Goal: Task Accomplishment & Management: Use online tool/utility

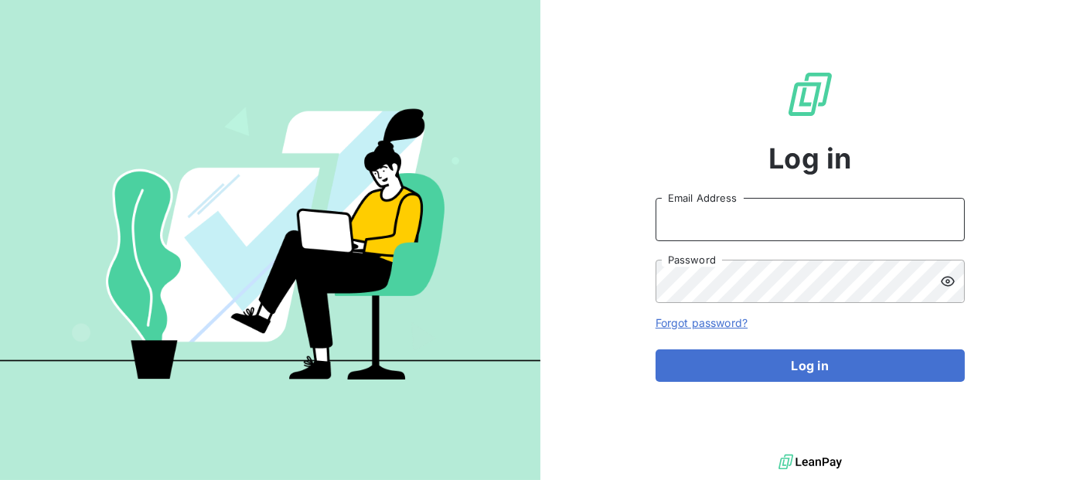
type input "[EMAIL_ADDRESS][DOMAIN_NAME]"
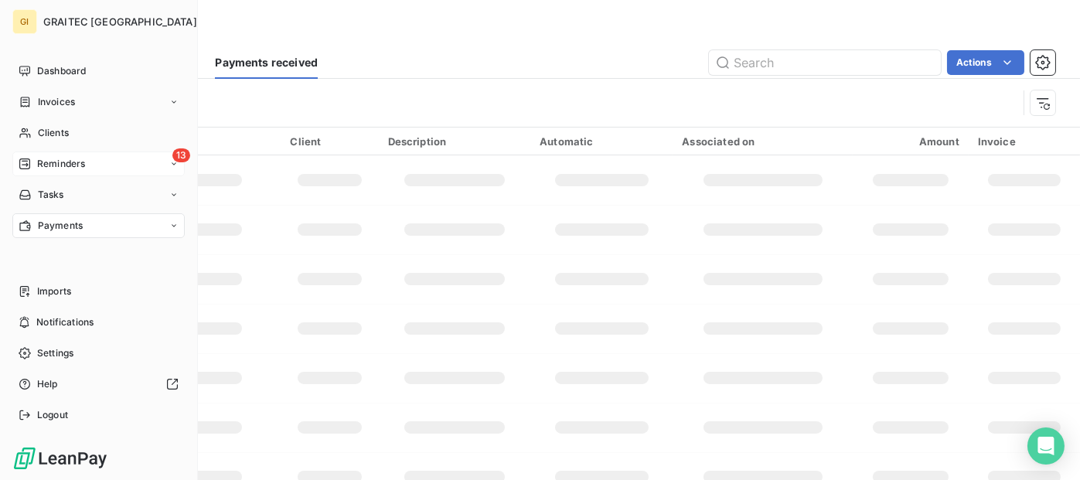
click at [56, 162] on span "Reminders" at bounding box center [61, 164] width 48 height 14
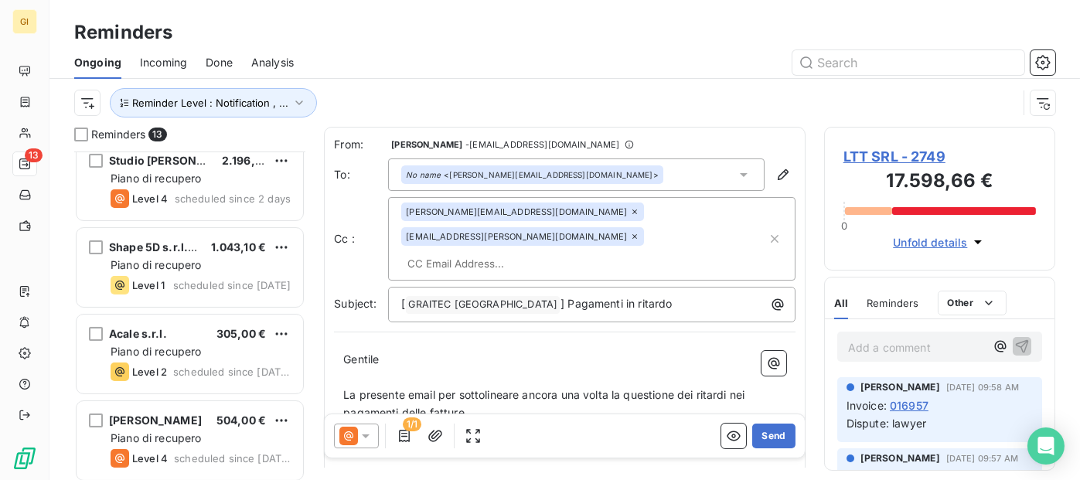
scroll to position [798, 0]
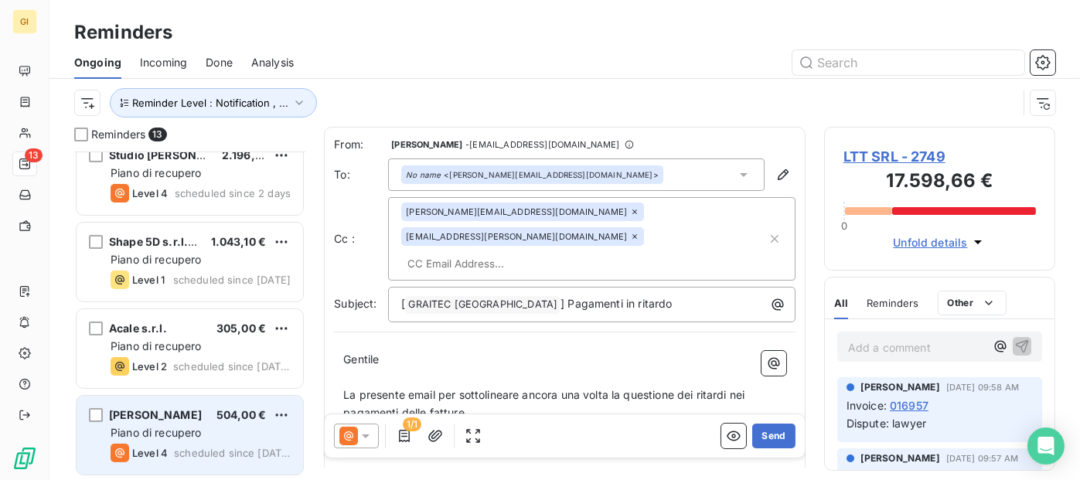
click at [200, 411] on div "Sara Di Palma 504,00 €" at bounding box center [201, 415] width 180 height 14
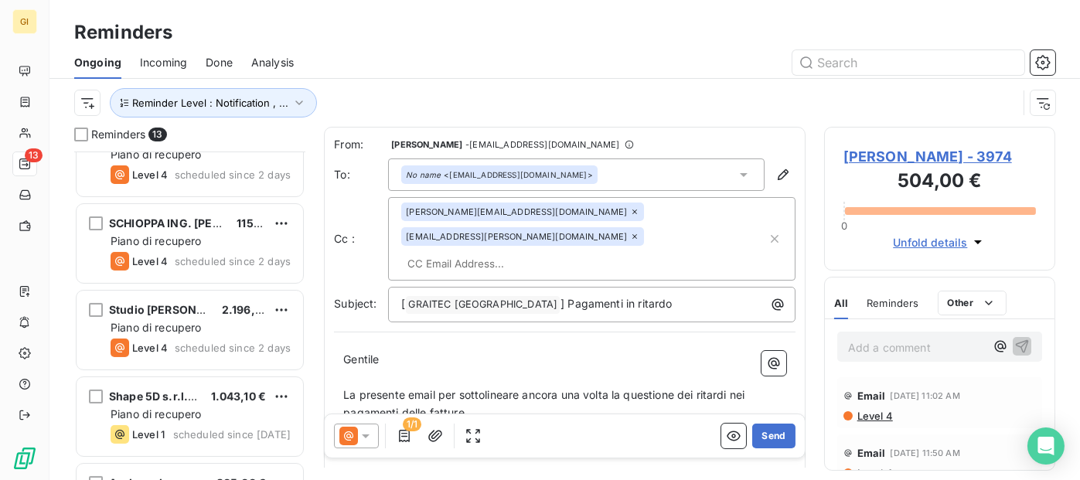
scroll to position [566, 0]
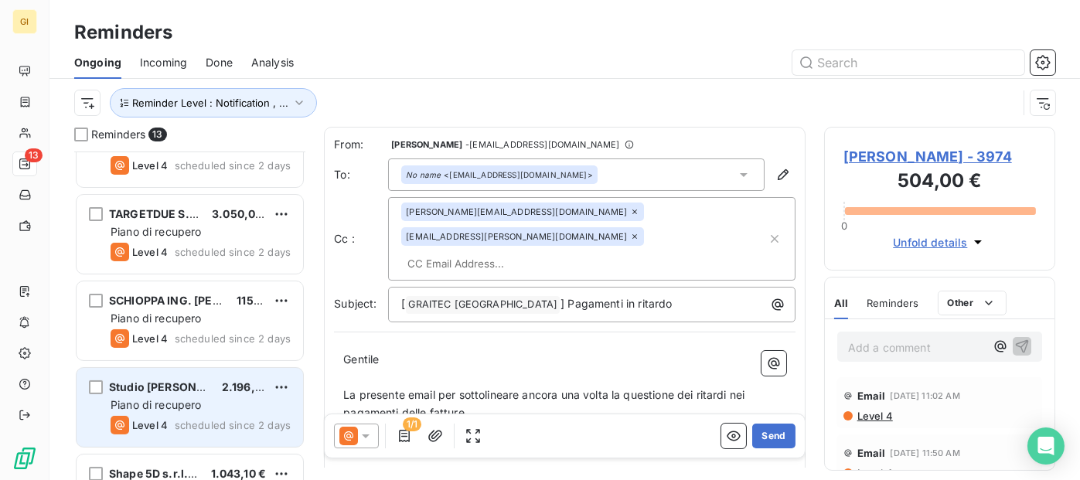
click at [217, 374] on div "Studio Ing. Volponi Nicola 2.196,00 € Piano di recupero Level 4 scheduled since…" at bounding box center [190, 407] width 227 height 79
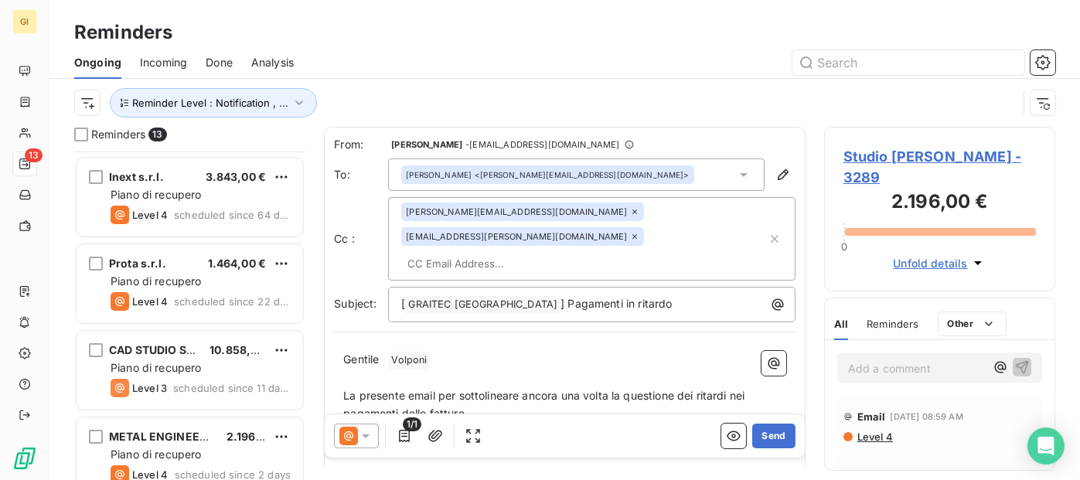
scroll to position [334, 0]
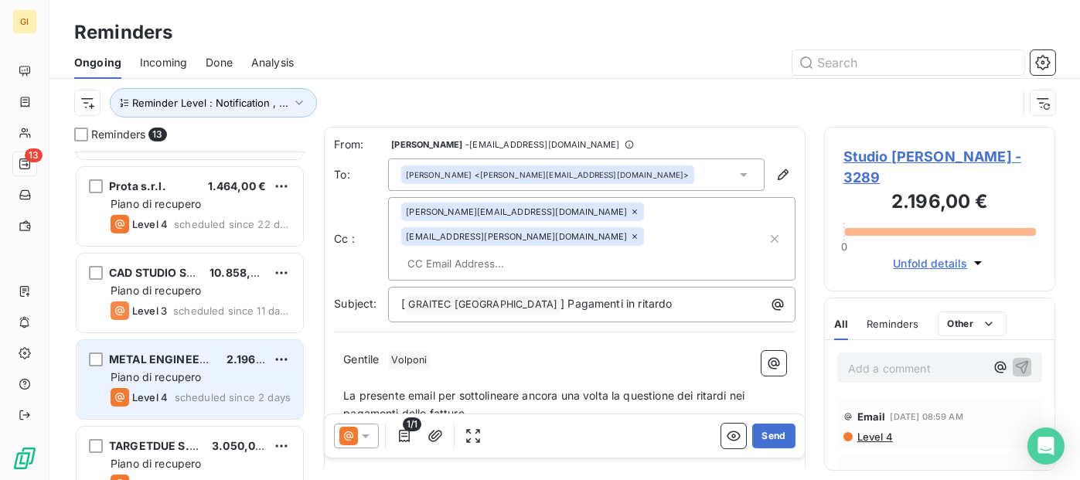
click at [196, 353] on span "METAL ENGINEERING S.R.L." at bounding box center [185, 359] width 153 height 13
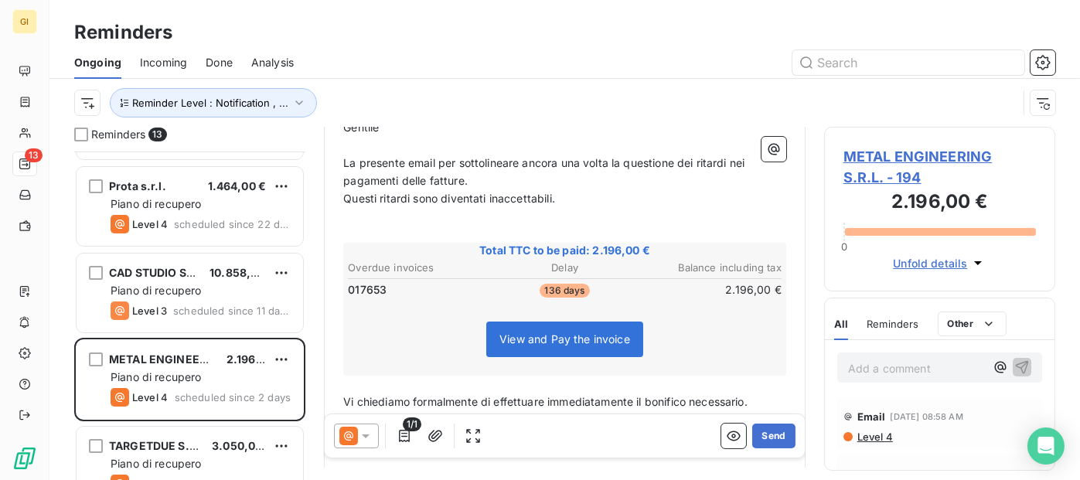
scroll to position [309, 0]
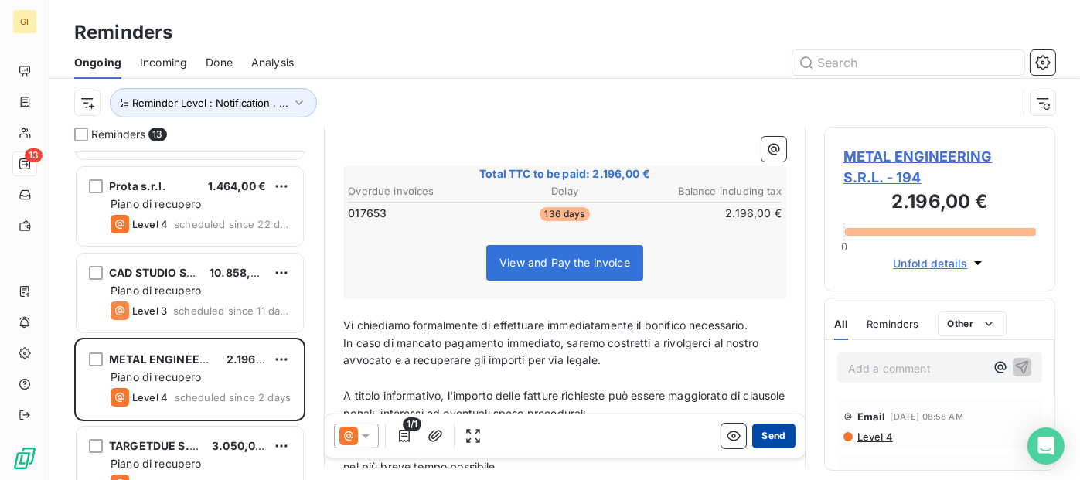
click at [763, 435] on button "Send" at bounding box center [774, 436] width 43 height 25
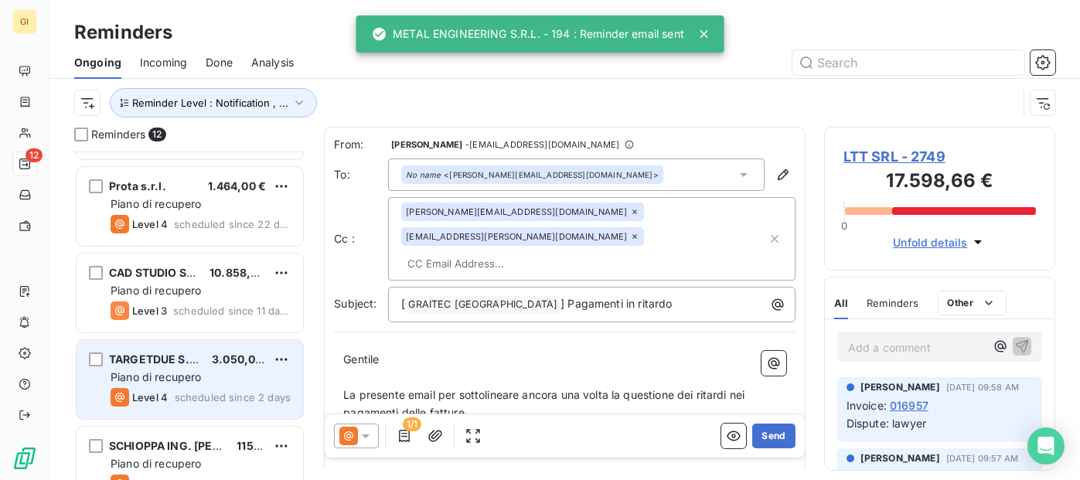
click at [177, 353] on span "TARGETDUE S.R.L." at bounding box center [159, 359] width 101 height 13
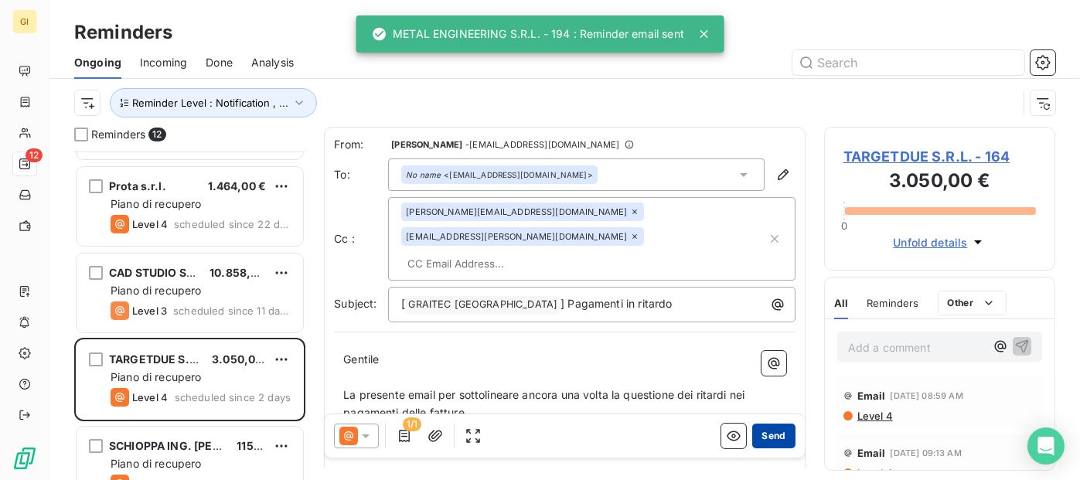
click at [763, 435] on button "Send" at bounding box center [774, 436] width 43 height 25
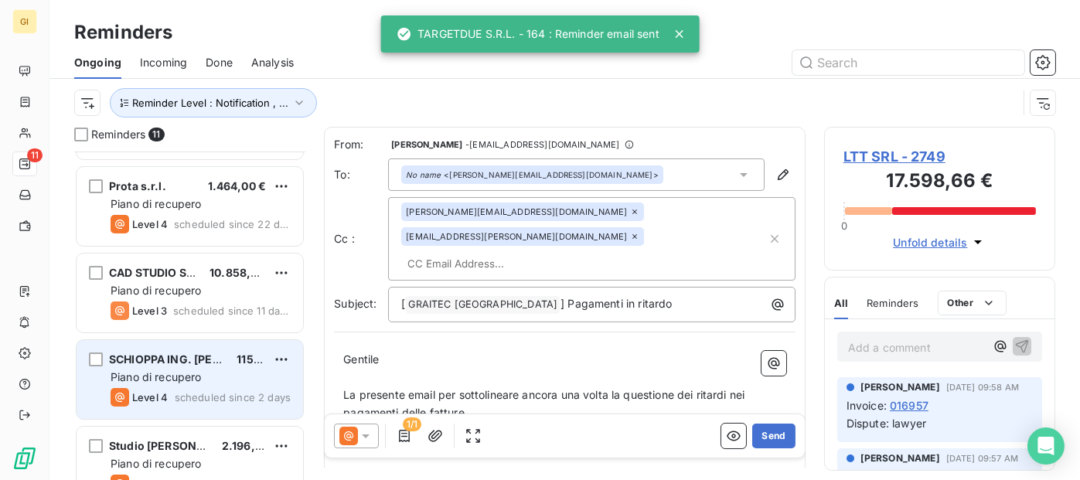
click at [210, 366] on div "SCHIOPPA ING. FRANCESCO" at bounding box center [166, 359] width 115 height 15
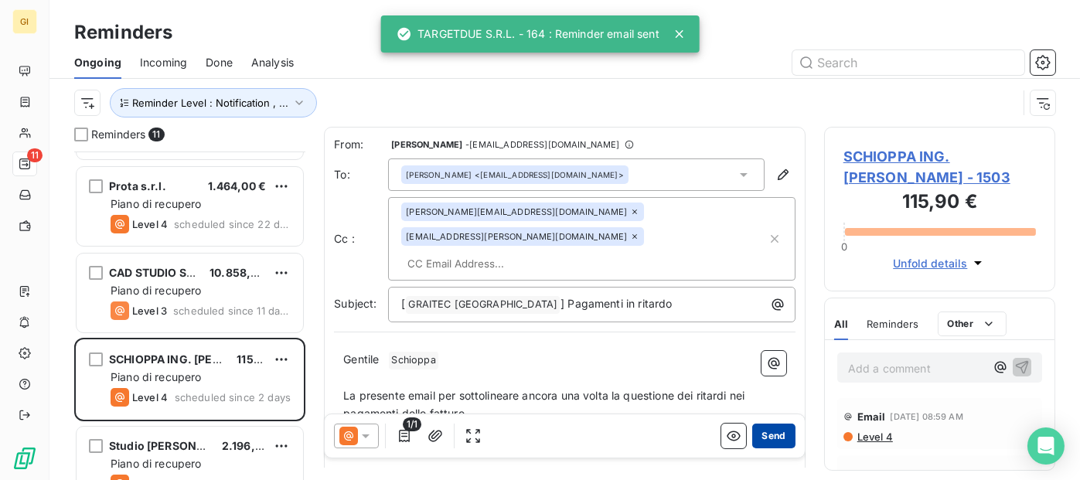
click at [772, 430] on button "Send" at bounding box center [774, 436] width 43 height 25
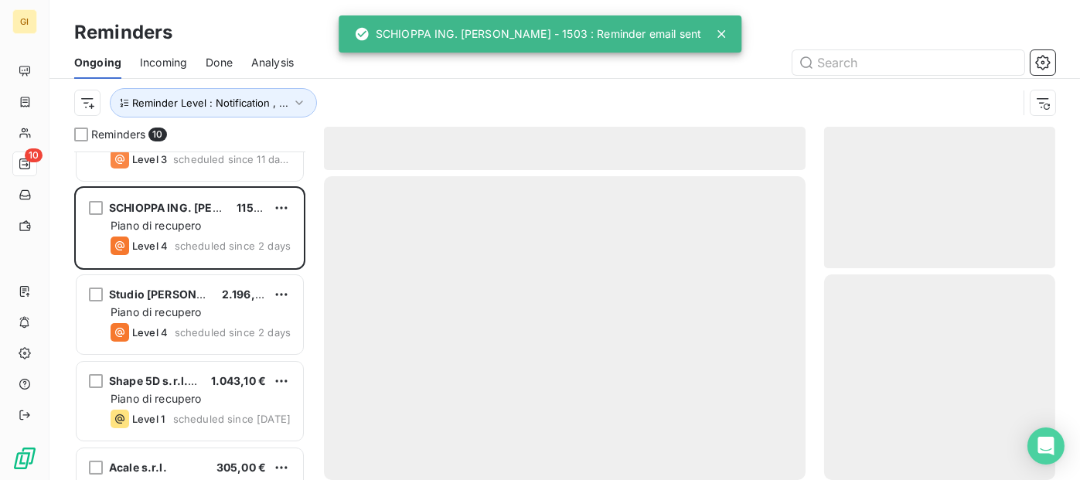
scroll to position [489, 0]
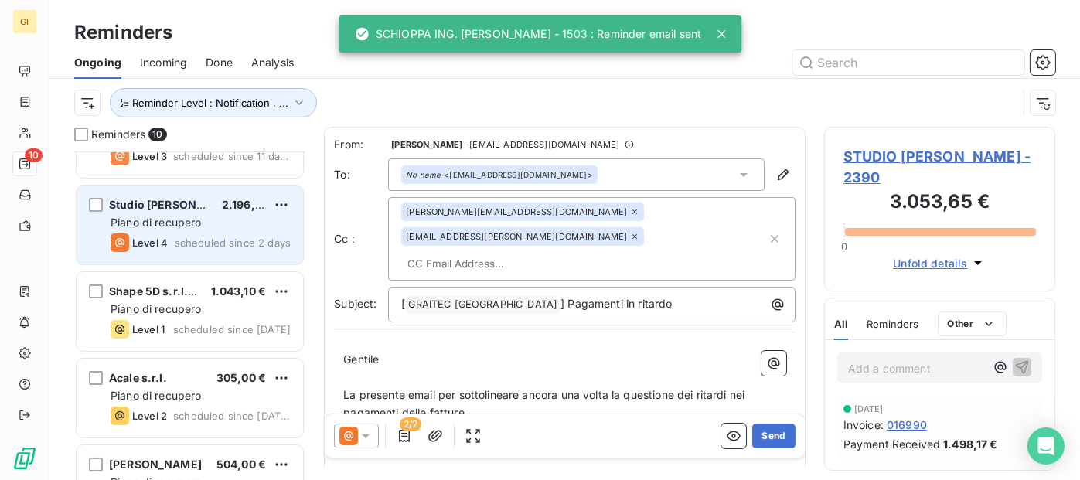
click at [173, 207] on span "Studio Ing. Volponi Nicola" at bounding box center [174, 204] width 131 height 13
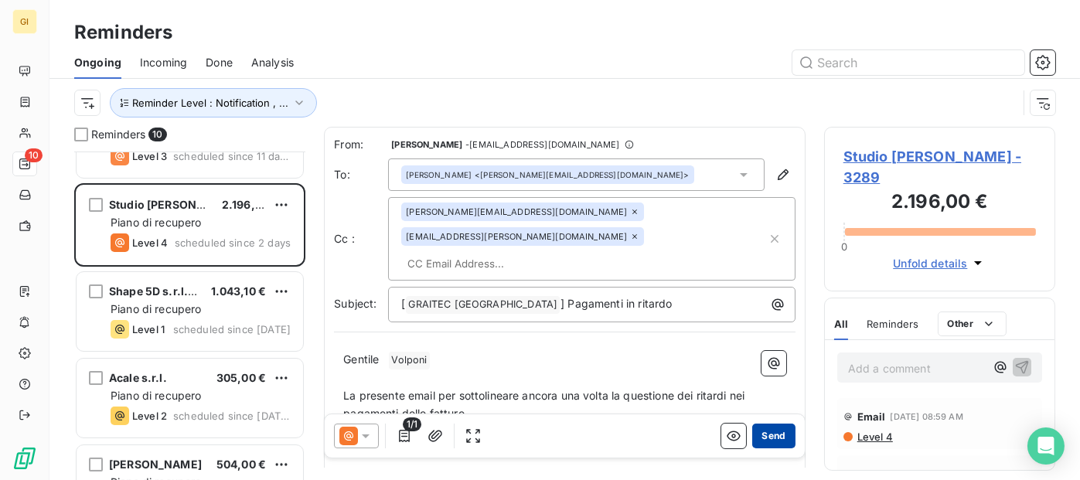
click at [759, 434] on button "Send" at bounding box center [774, 436] width 43 height 25
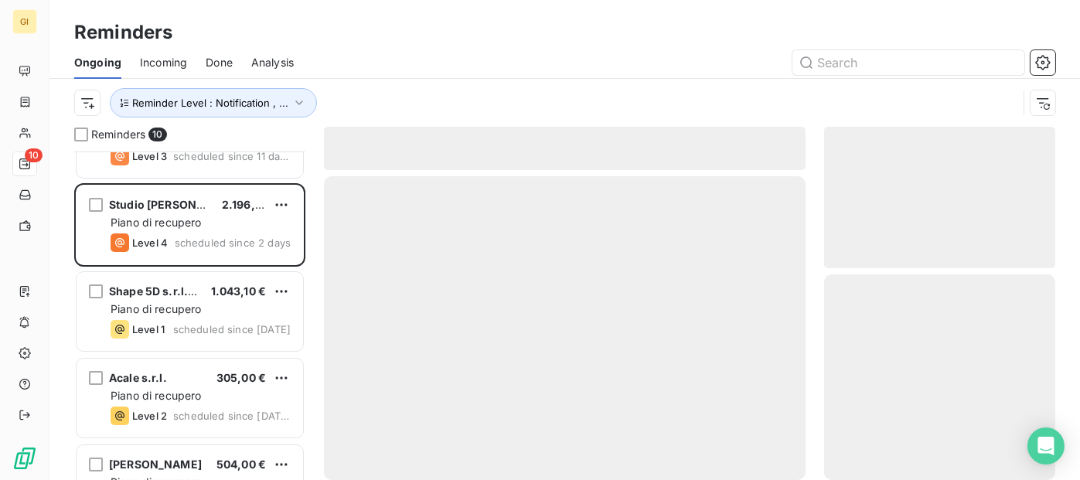
scroll to position [451, 0]
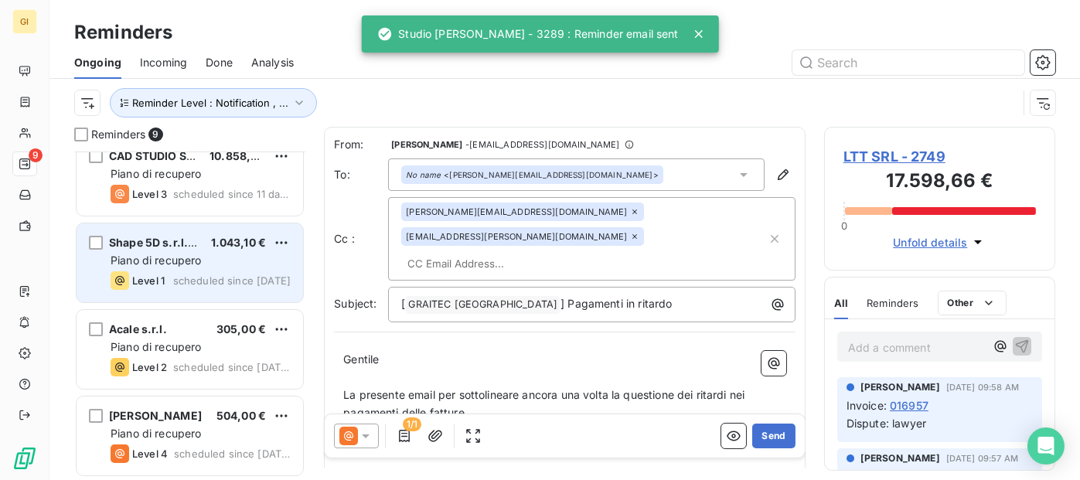
click at [222, 240] on span "1.043,10 €" at bounding box center [239, 242] width 56 height 13
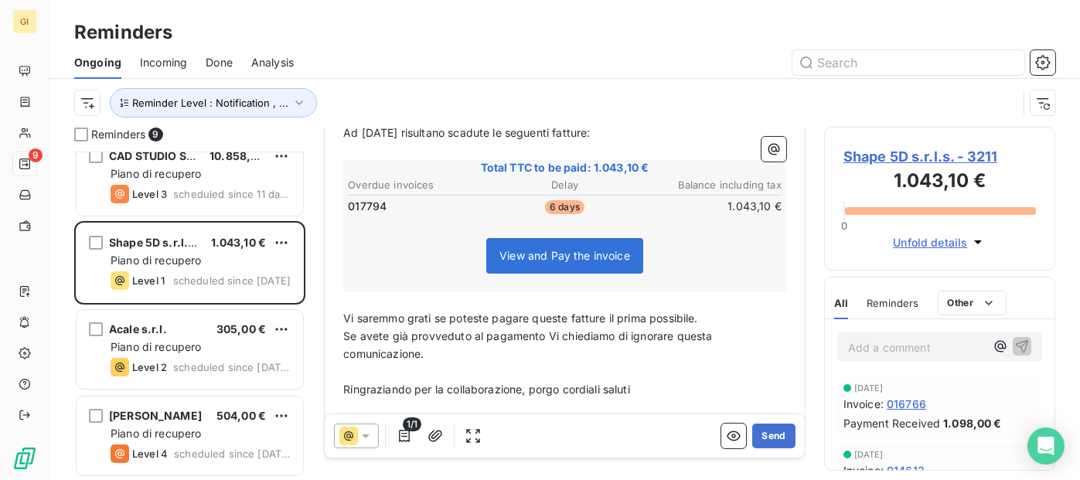
scroll to position [281, 0]
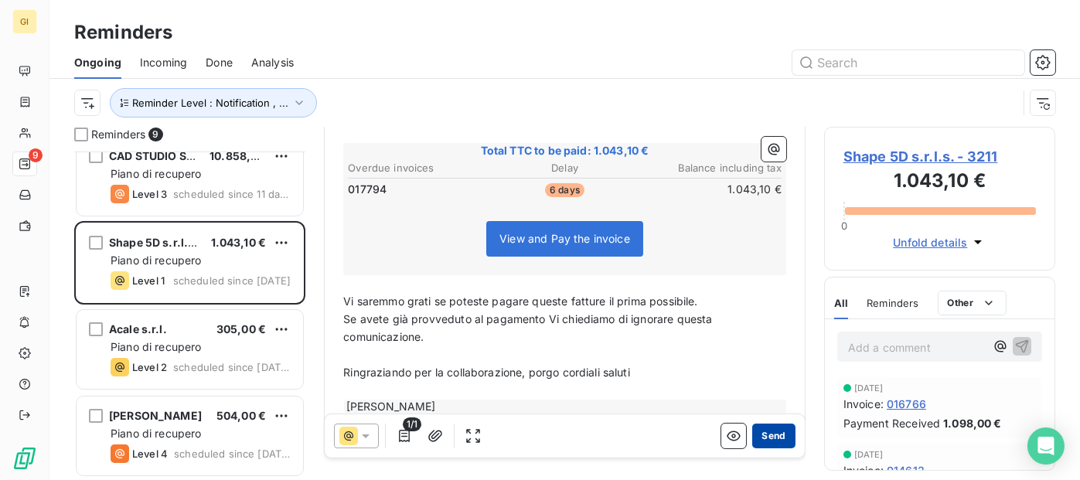
click at [767, 432] on button "Send" at bounding box center [774, 436] width 43 height 25
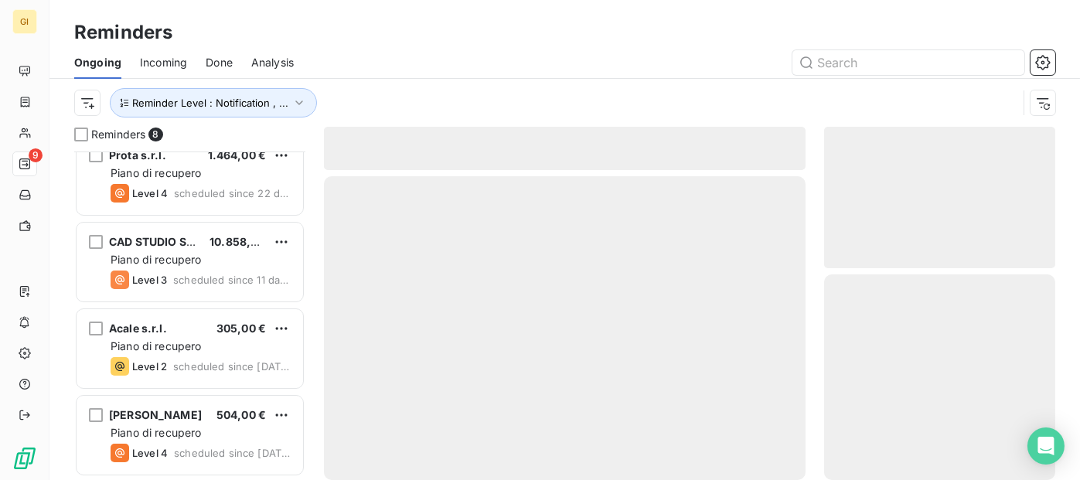
scroll to position [364, 0]
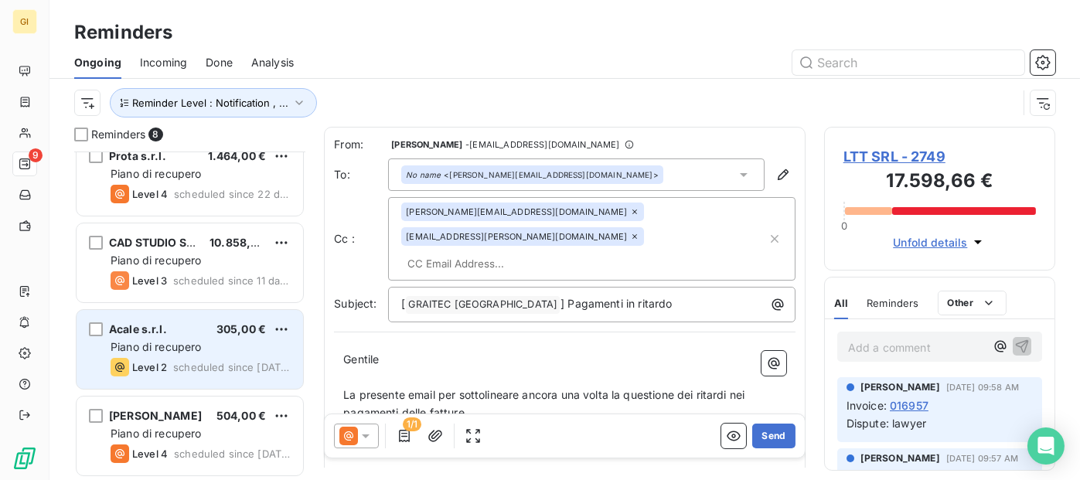
click at [241, 347] on div "Piano di recupero" at bounding box center [201, 347] width 180 height 15
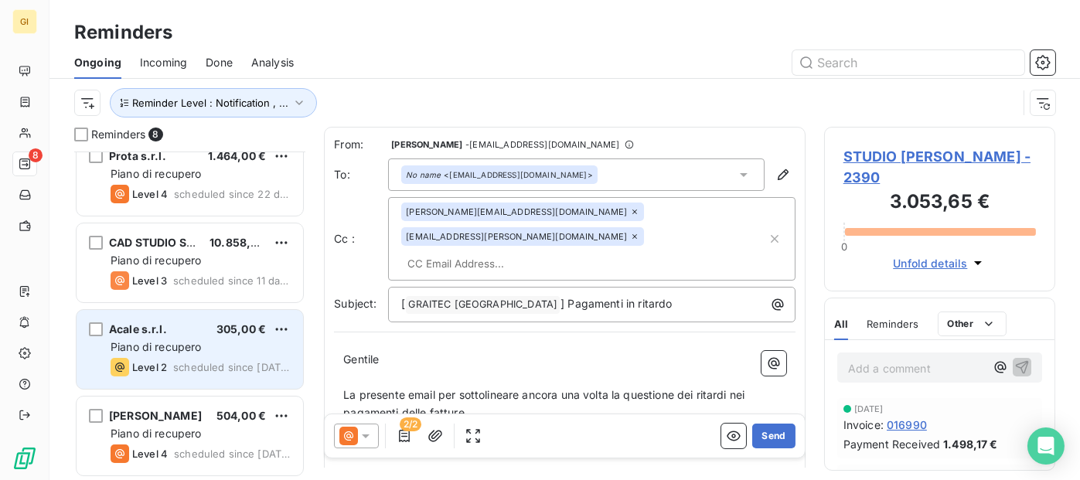
click at [156, 318] on div "Acale s.r.l. 305,00 € Piano di recupero Level 2 scheduled since yesterday" at bounding box center [190, 349] width 227 height 79
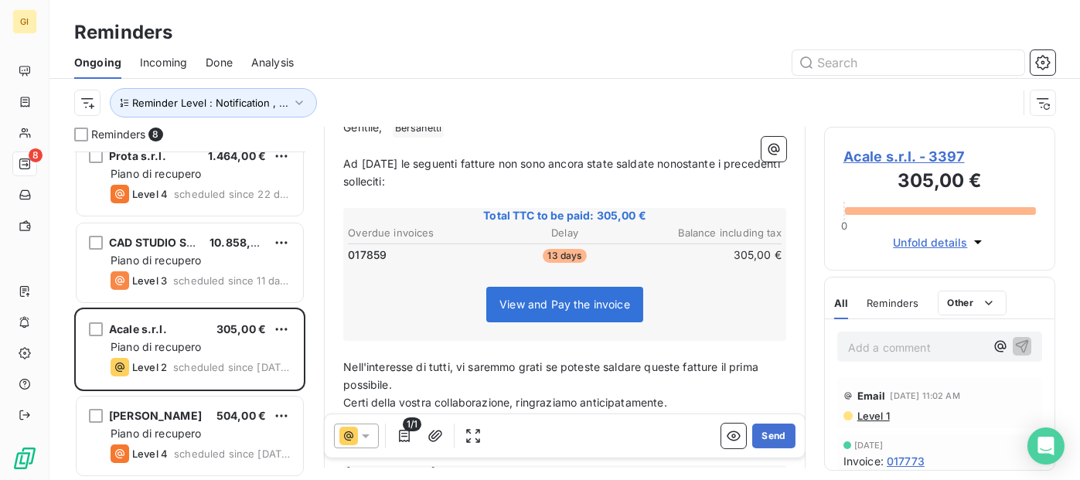
scroll to position [299, 0]
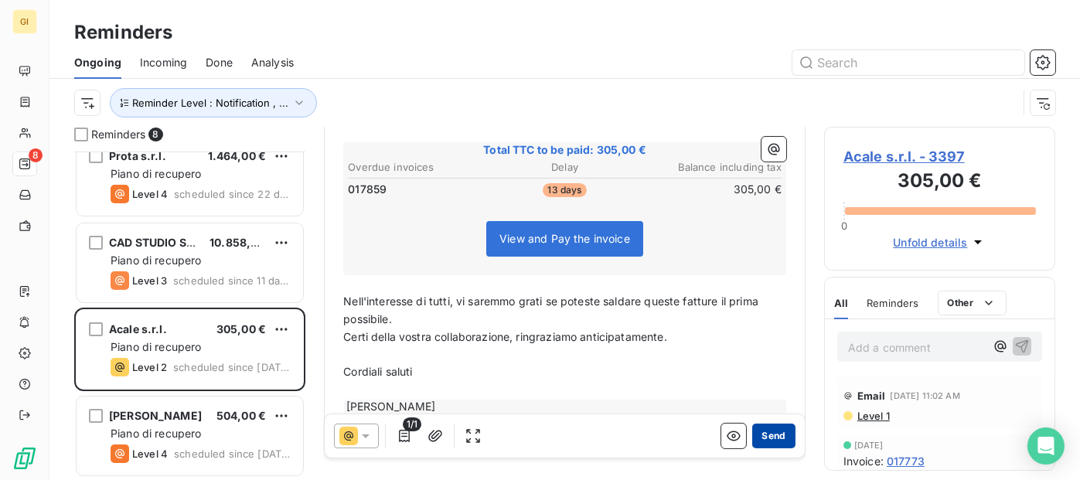
click at [756, 434] on button "Send" at bounding box center [774, 436] width 43 height 25
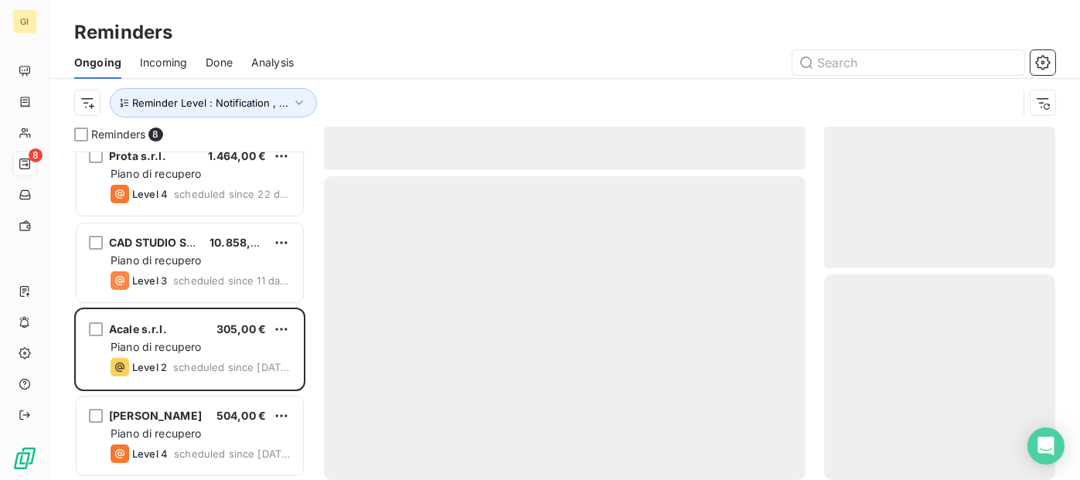
scroll to position [278, 0]
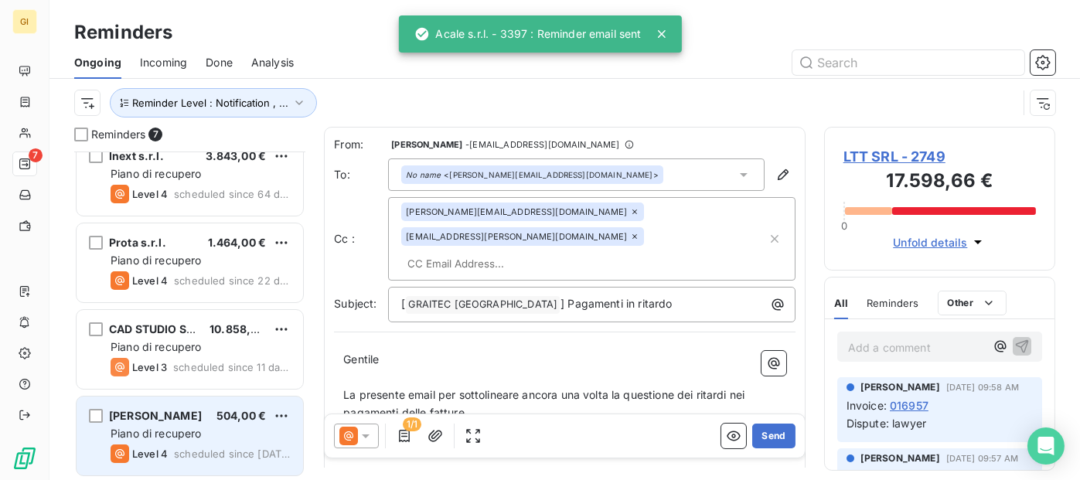
click at [191, 415] on div "Sara Di Palma 504,00 €" at bounding box center [201, 416] width 180 height 14
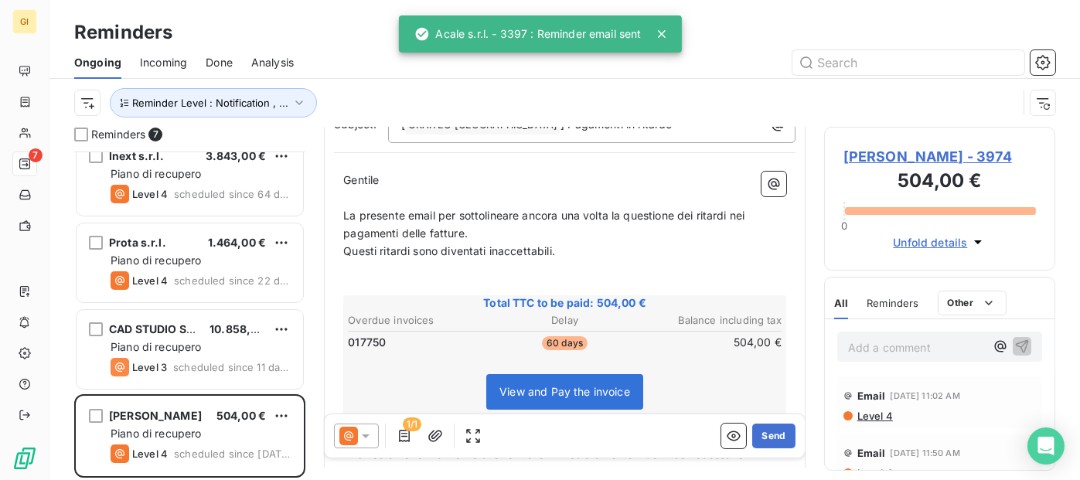
scroll to position [155, 0]
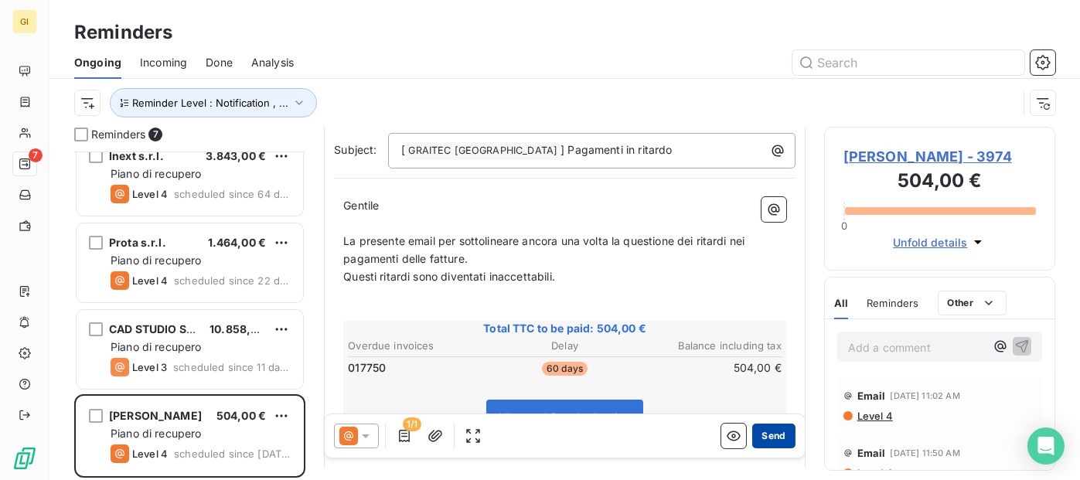
click at [763, 436] on button "Send" at bounding box center [774, 436] width 43 height 25
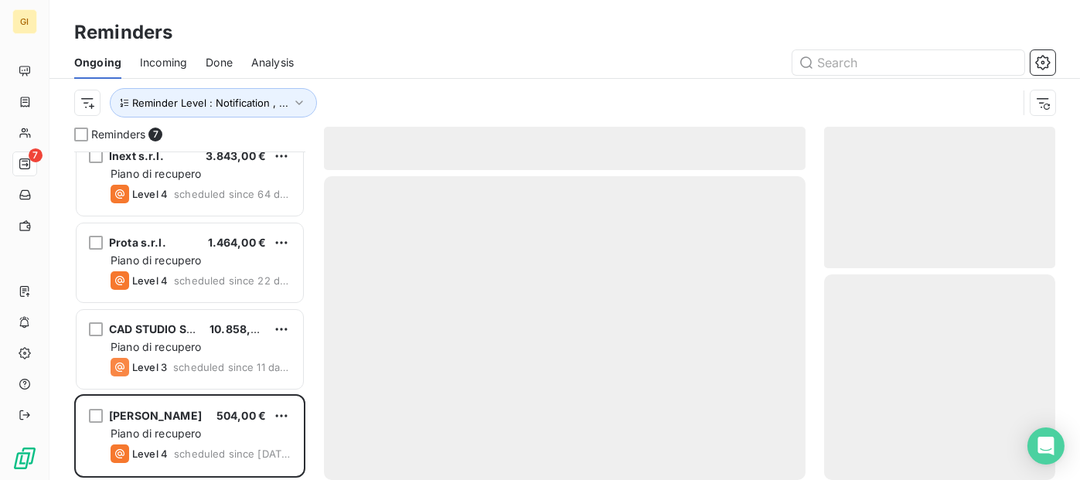
scroll to position [191, 0]
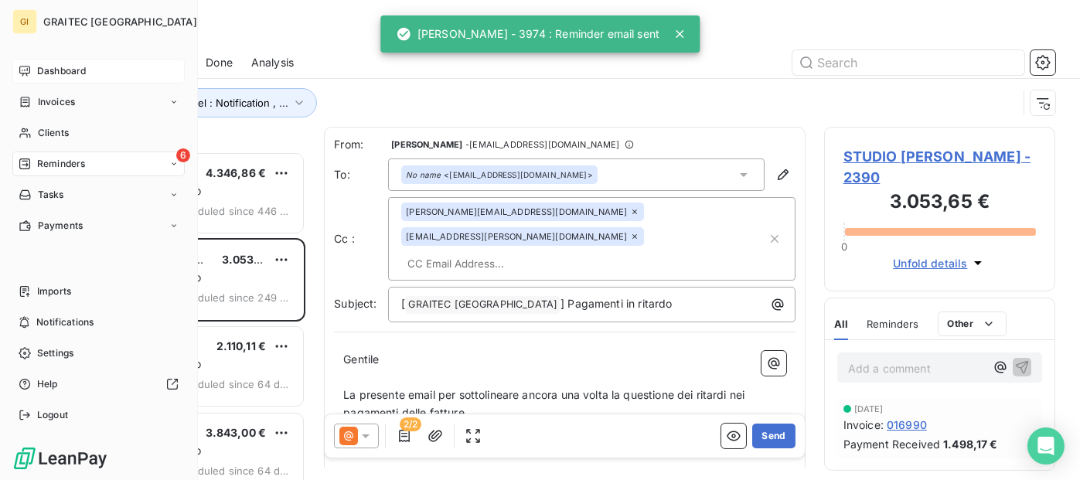
click at [68, 77] on span "Dashboard" at bounding box center [61, 71] width 49 height 14
